Goal: Check status: Check status

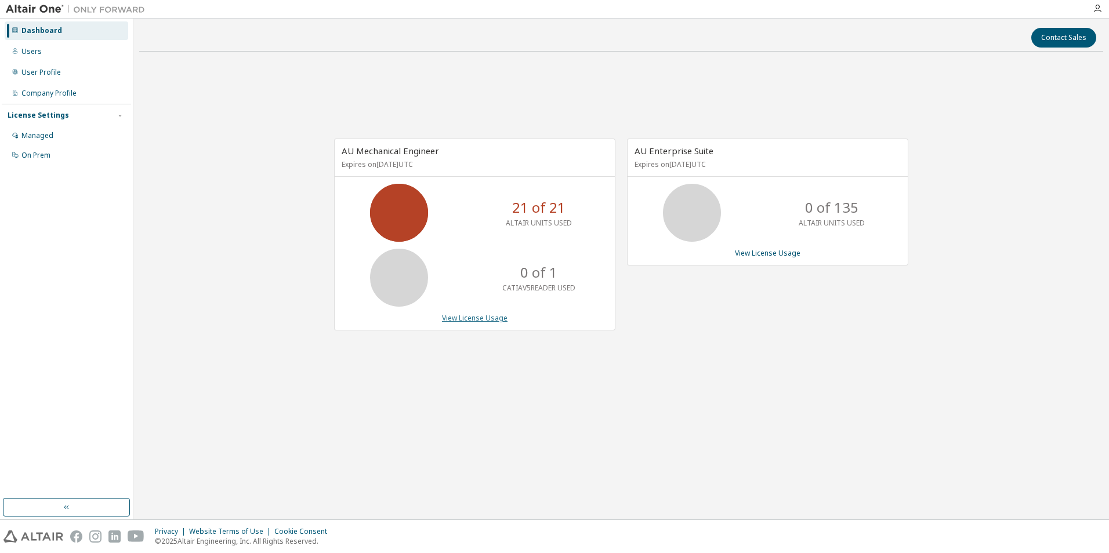
click at [451, 317] on link "View License Usage" at bounding box center [475, 318] width 66 height 10
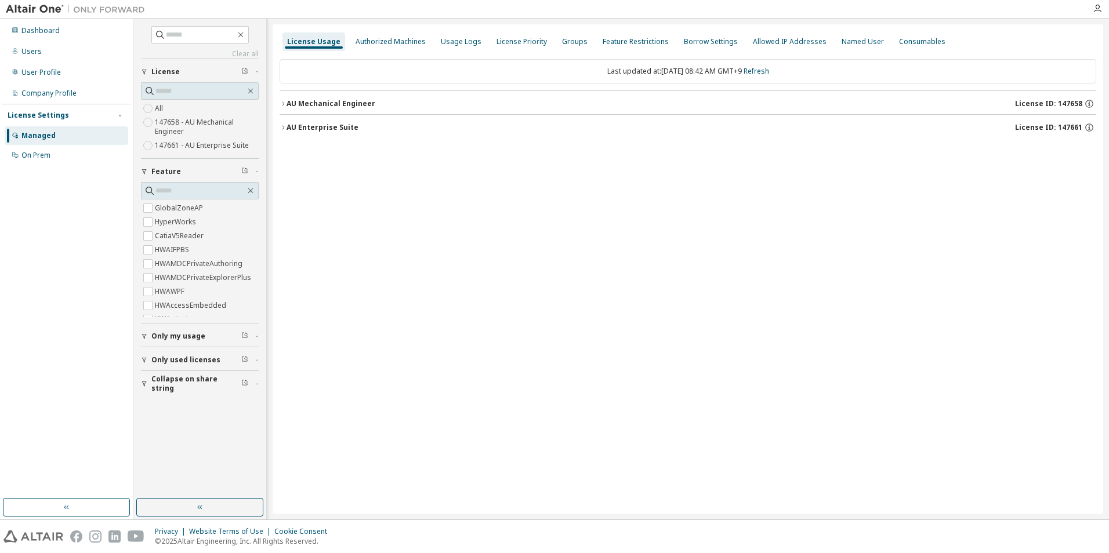
click at [280, 104] on icon "button" at bounding box center [283, 103] width 7 height 7
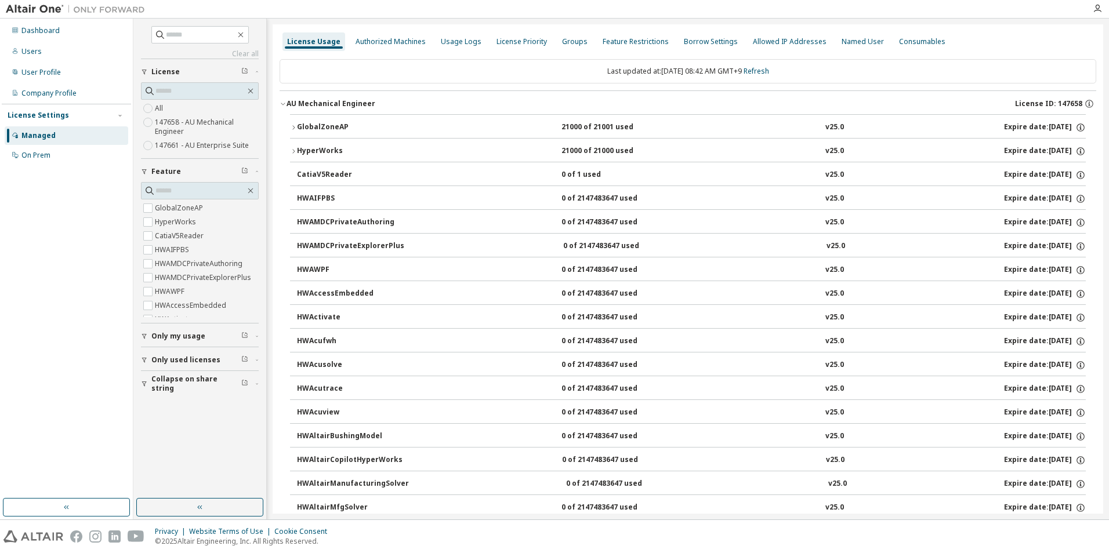
click at [292, 126] on icon "button" at bounding box center [293, 127] width 7 height 7
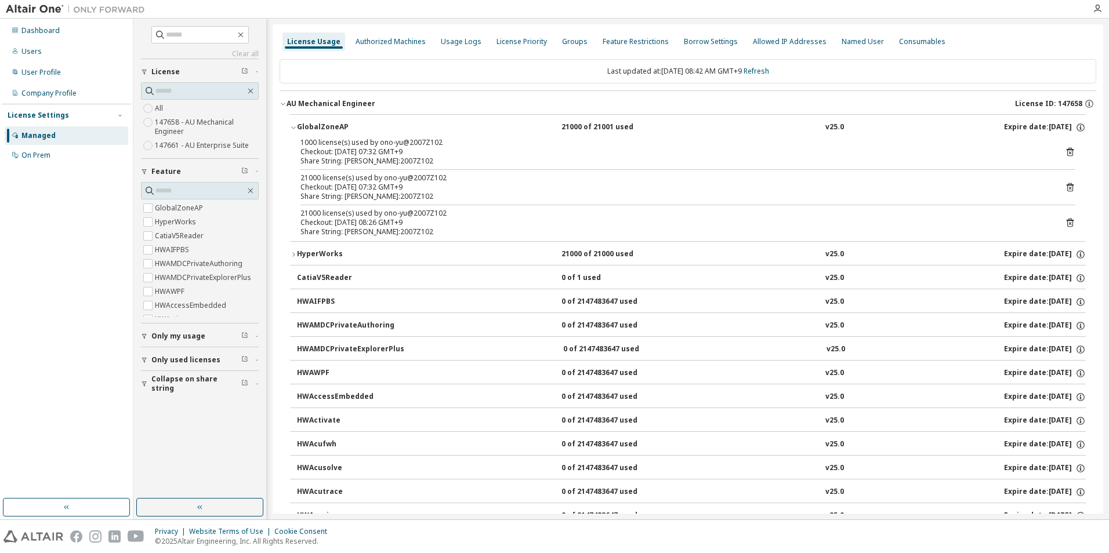
click at [292, 126] on icon "button" at bounding box center [293, 127] width 7 height 7
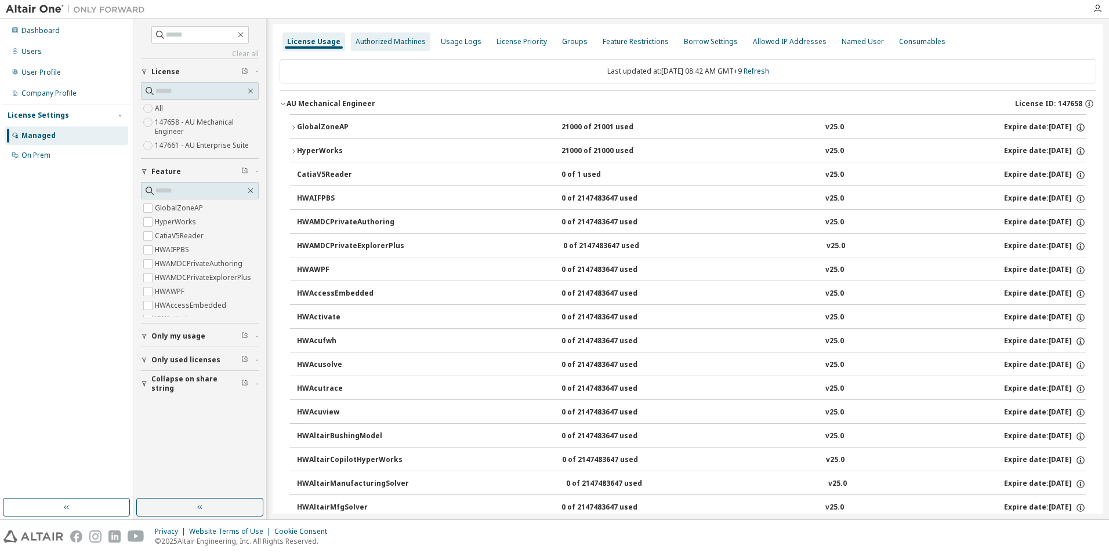
click at [375, 46] on div "Authorized Machines" at bounding box center [390, 41] width 79 height 19
